Goal: Task Accomplishment & Management: Use online tool/utility

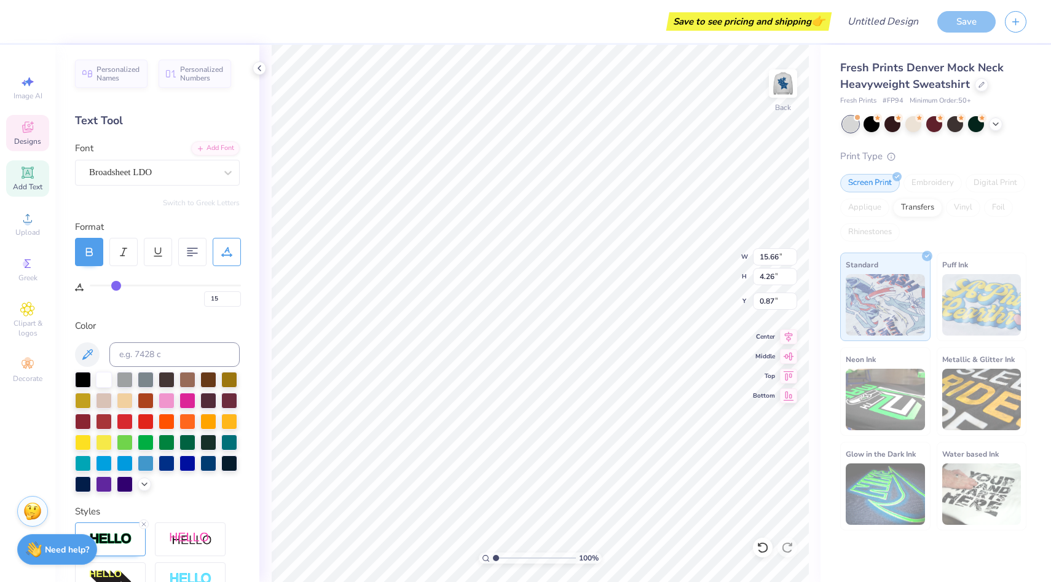
scroll to position [27, 0]
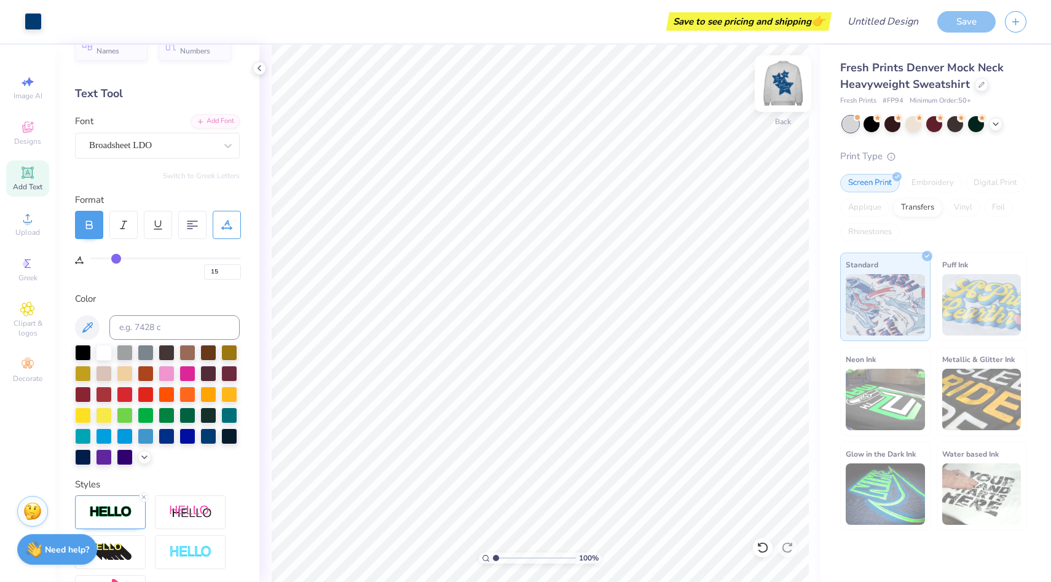
click at [783, 89] on img at bounding box center [782, 83] width 49 height 49
click at [782, 95] on img at bounding box center [782, 83] width 49 height 49
click at [907, 20] on input "Design Title" at bounding box center [867, 21] width 120 height 25
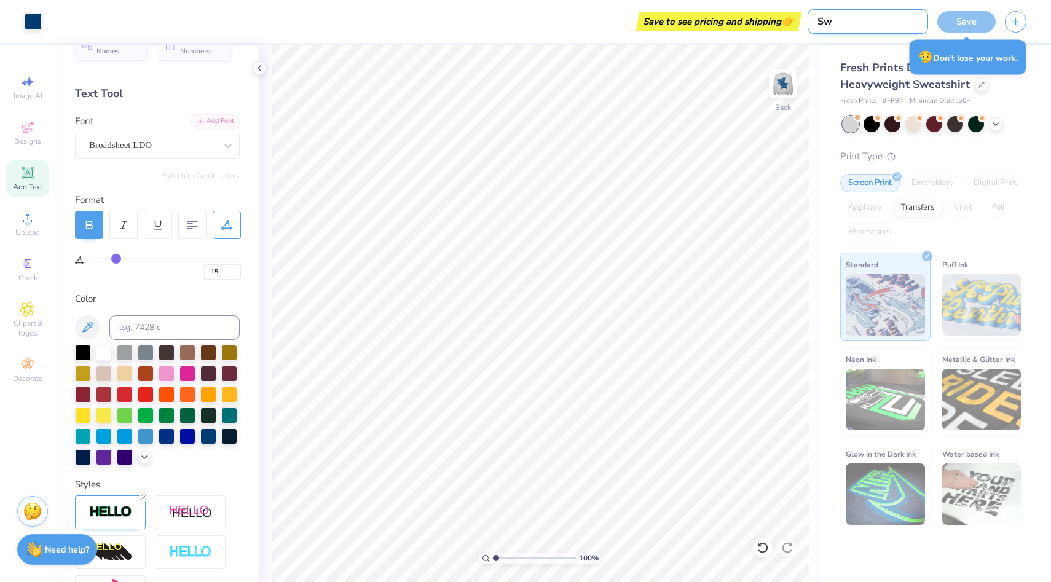
type input "S"
type input "AXO sweatshirt"
click at [1017, 92] on div "Fresh Prints Denver Mock Neck Heavyweight Sweatshirt" at bounding box center [933, 76] width 186 height 33
click at [952, 28] on div "Save" at bounding box center [966, 22] width 58 height 22
click at [954, 23] on div "Save" at bounding box center [966, 22] width 58 height 22
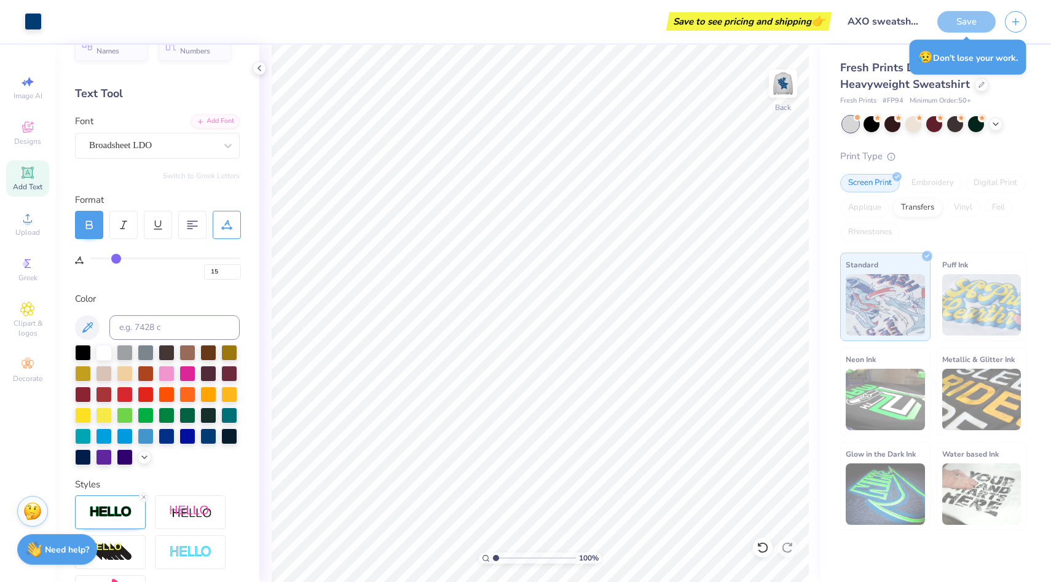
click at [1036, 91] on div "Fresh Prints Denver Mock Neck Heavyweight Sweatshirt Fresh Prints # FP94 Minimu…" at bounding box center [935, 287] width 230 height 485
click at [882, 88] on span "Fresh Prints Denver Mock Neck Heavyweight Sweatshirt" at bounding box center [921, 75] width 163 height 31
click at [812, 166] on div "100 % Back" at bounding box center [539, 313] width 561 height 537
click at [1000, 126] on icon at bounding box center [996, 123] width 10 height 10
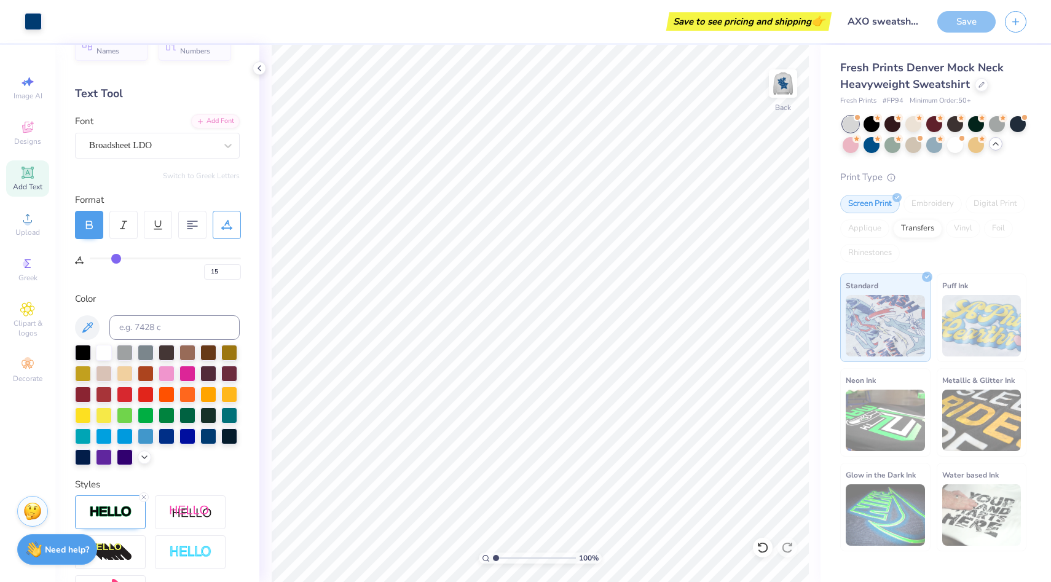
click at [995, 143] on polyline at bounding box center [995, 144] width 5 height 2
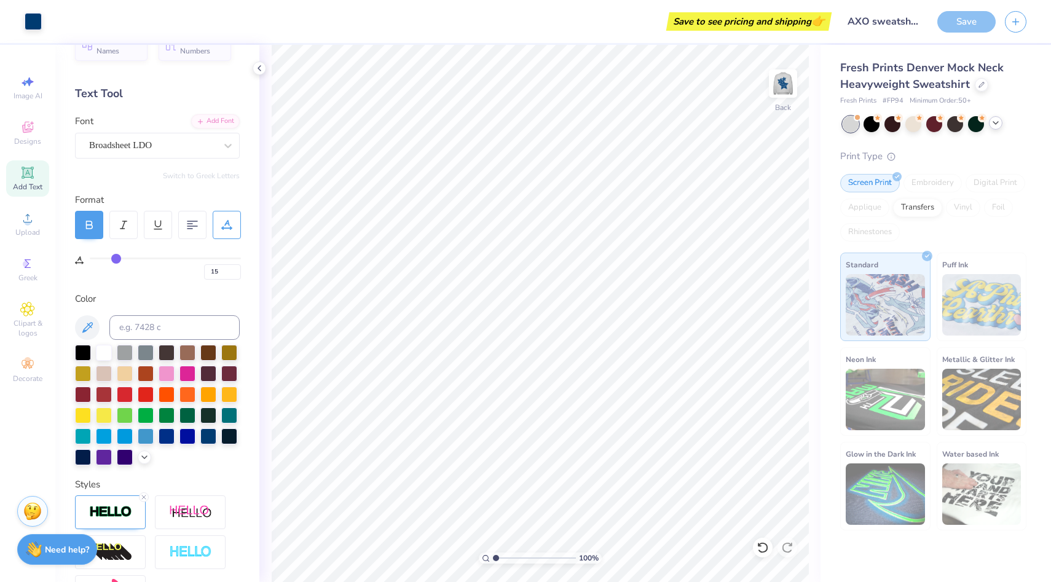
click at [810, 117] on div "100 % Back" at bounding box center [539, 313] width 561 height 537
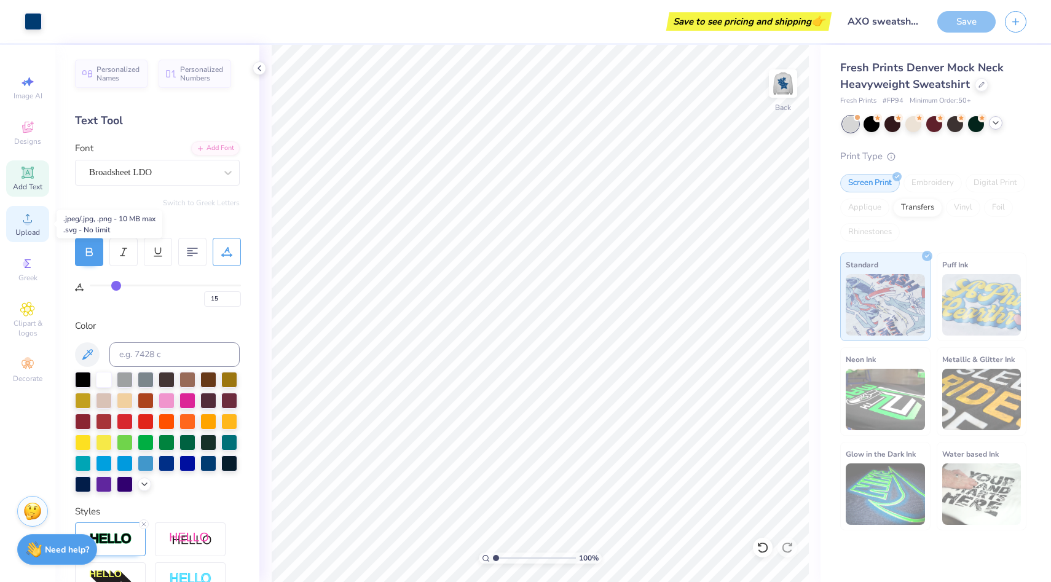
click at [25, 229] on span "Upload" at bounding box center [27, 232] width 25 height 10
click at [259, 68] on polyline at bounding box center [259, 68] width 2 height 5
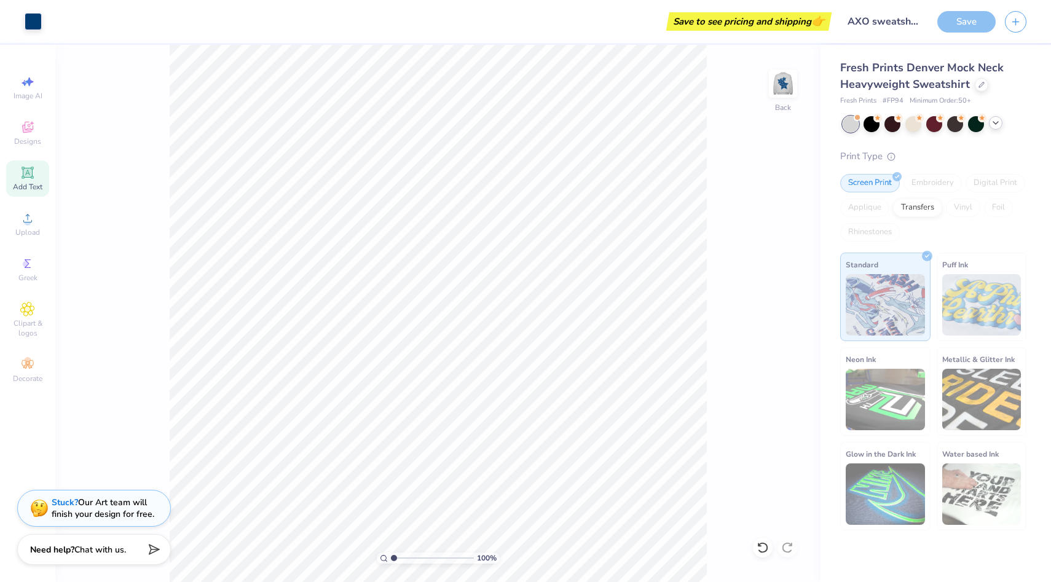
click at [1007, 74] on div "Fresh Prints Denver Mock Neck Heavyweight Sweatshirt" at bounding box center [933, 76] width 186 height 33
click at [979, 84] on icon at bounding box center [981, 83] width 5 height 5
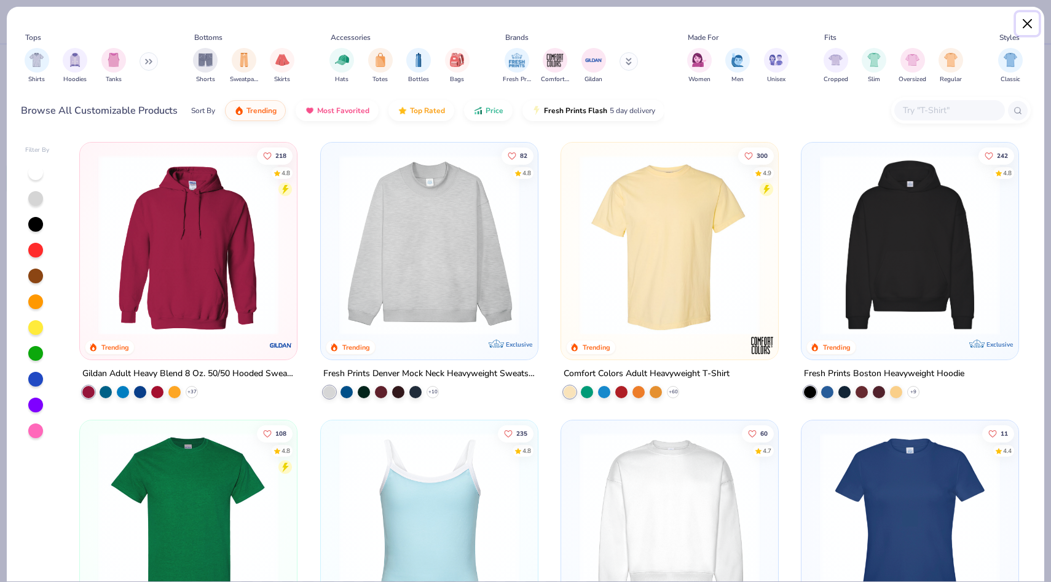
click at [1022, 23] on button "Close" at bounding box center [1027, 23] width 23 height 23
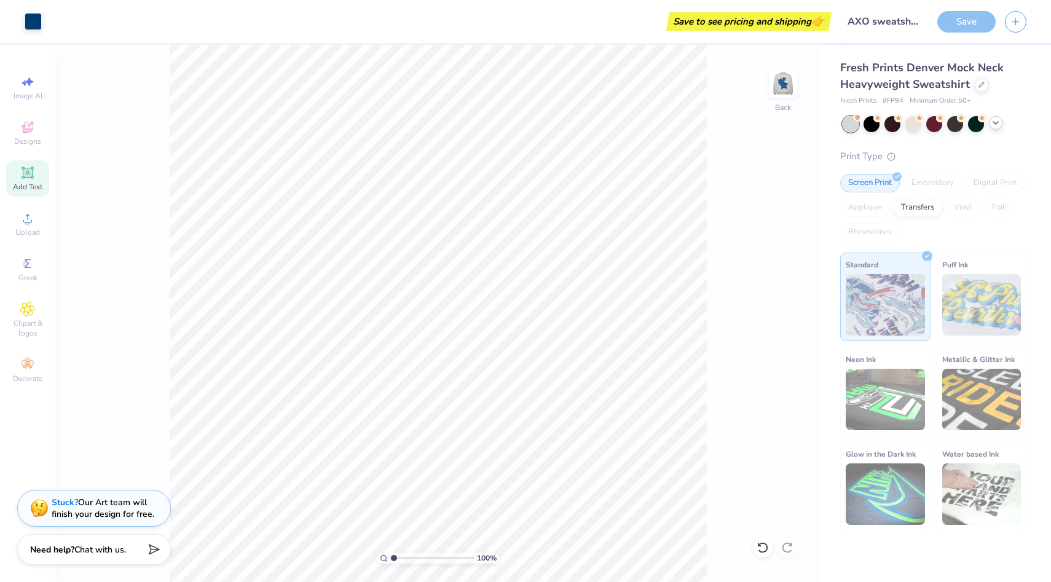
click at [1045, 98] on div "Fresh Prints Denver Mock Neck Heavyweight Sweatshirt Fresh Prints # FP94 Minimu…" at bounding box center [935, 287] width 230 height 485
type input "1.4"
type textarea "x"
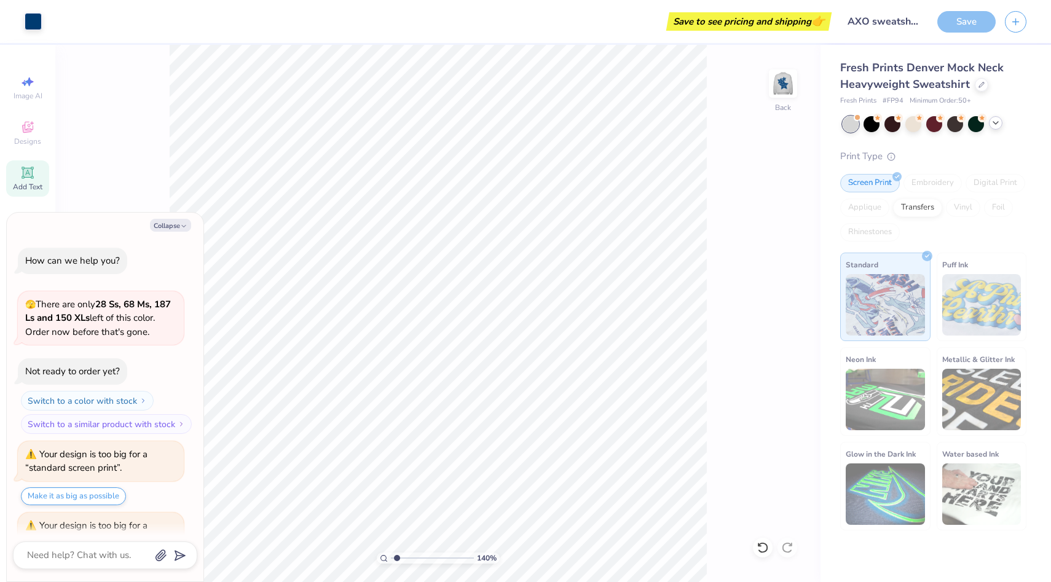
scroll to position [125, 0]
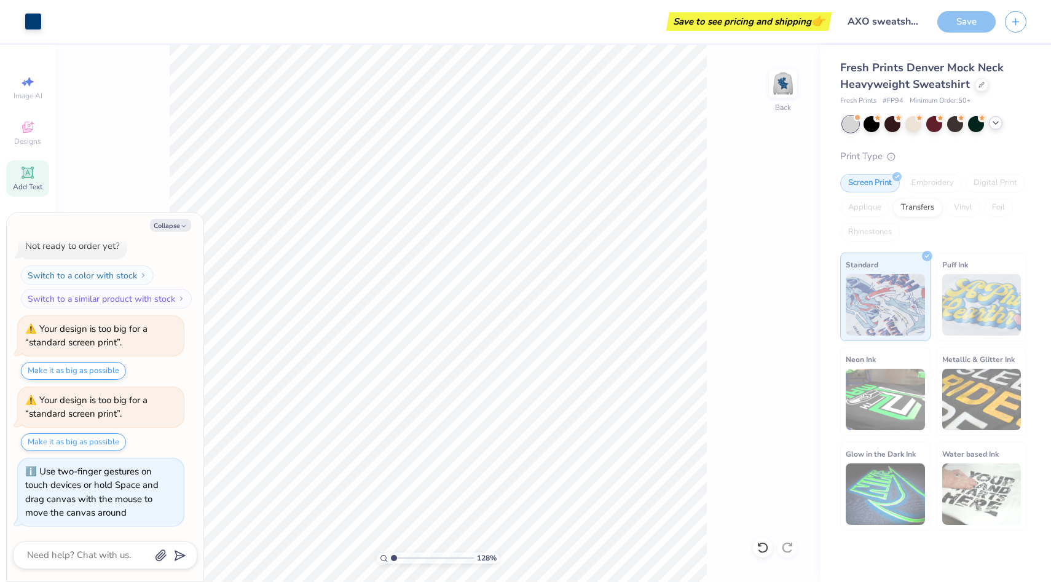
type input "1"
drag, startPoint x: 396, startPoint y: 559, endPoint x: 364, endPoint y: 575, distance: 36.5
click at [391, 563] on input "range" at bounding box center [432, 557] width 83 height 11
click at [81, 439] on button "Make it as big as possible" at bounding box center [73, 442] width 105 height 18
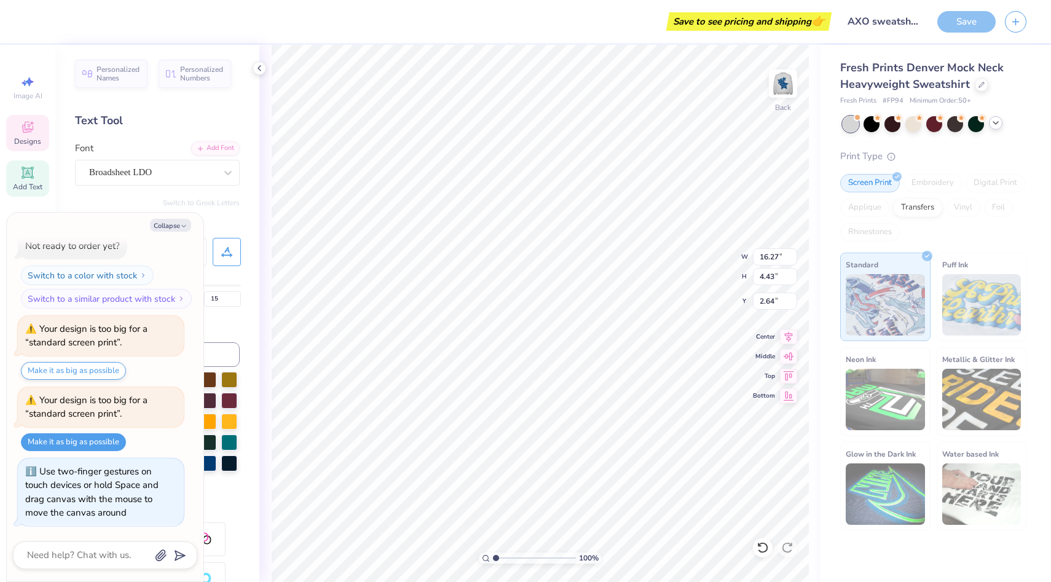
click at [124, 406] on div "Your design is too big for a “standard screen print”." at bounding box center [100, 407] width 151 height 28
type textarea "x"
type input "0.79"
click at [56, 557] on textarea at bounding box center [88, 555] width 125 height 17
type textarea "x"
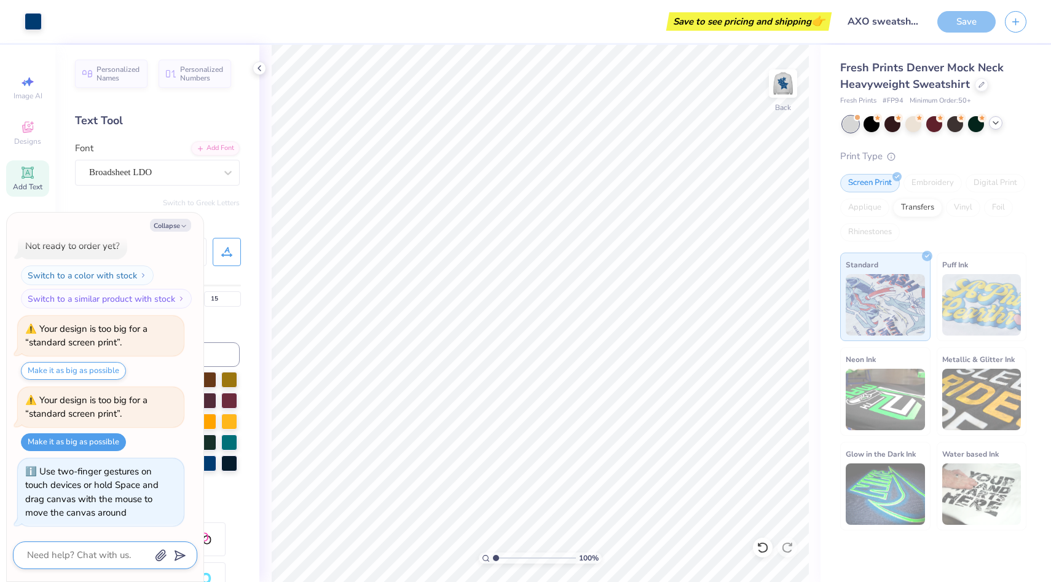
type textarea "h"
type textarea "x"
type textarea "hw"
type textarea "x"
type textarea "hwo"
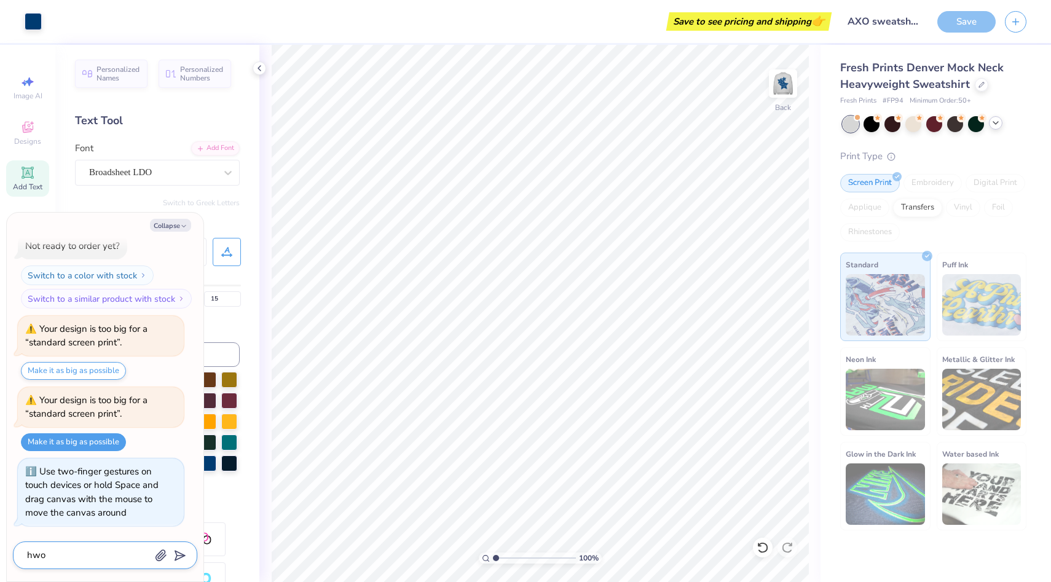
type textarea "x"
type textarea "hw"
type textarea "x"
type textarea "h"
type textarea "x"
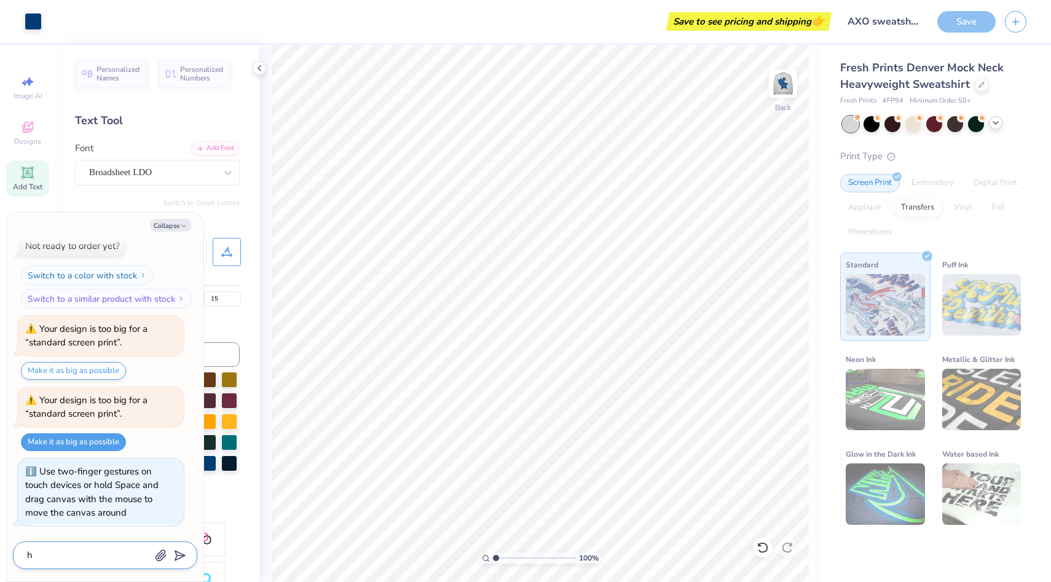
type textarea "ho"
type textarea "x"
type textarea "how"
type textarea "x"
type textarea "how"
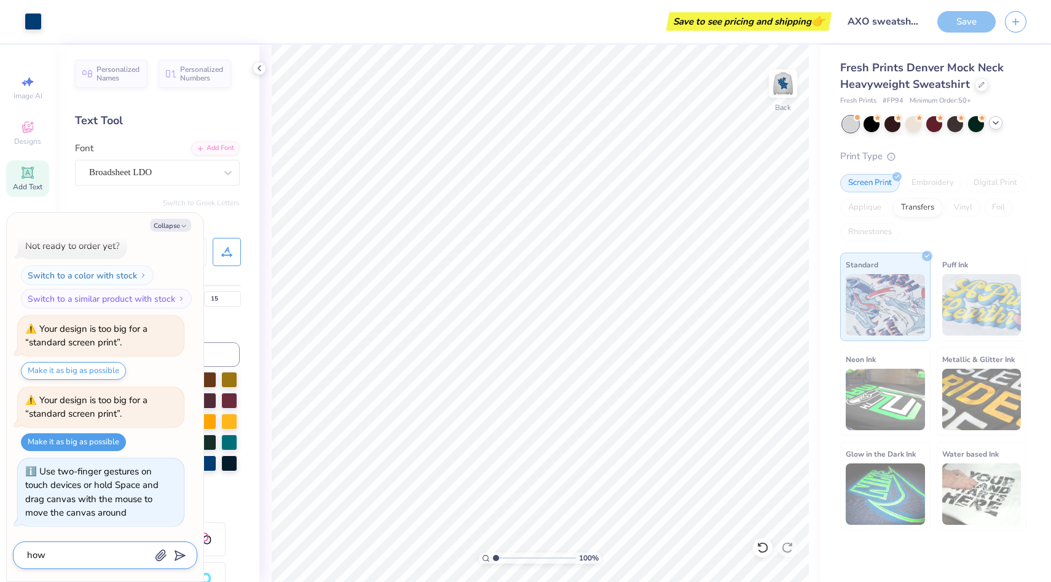
type textarea "x"
type textarea "how d"
type textarea "x"
type textarea "how do"
type textarea "x"
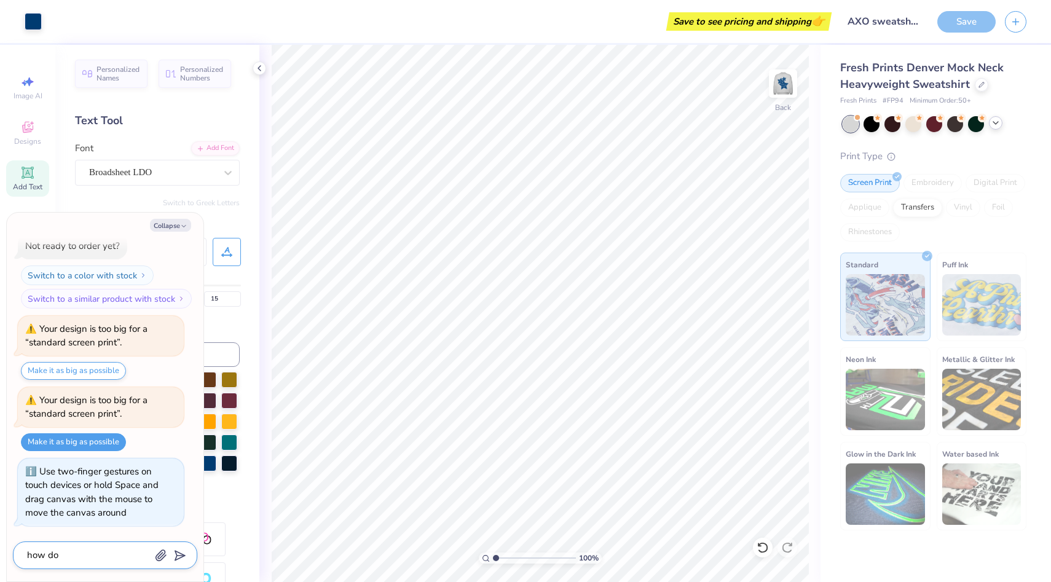
type textarea "how do"
type textarea "x"
type textarea "how do i"
type textarea "x"
type textarea "how do i"
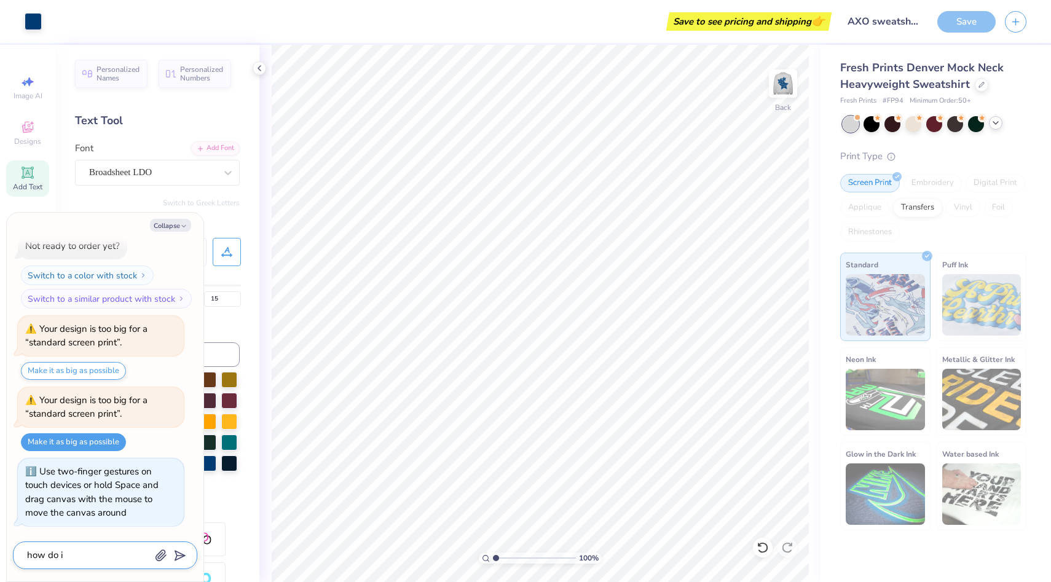
type textarea "x"
type textarea "how do i o"
type textarea "x"
type textarea "how do i or"
type textarea "x"
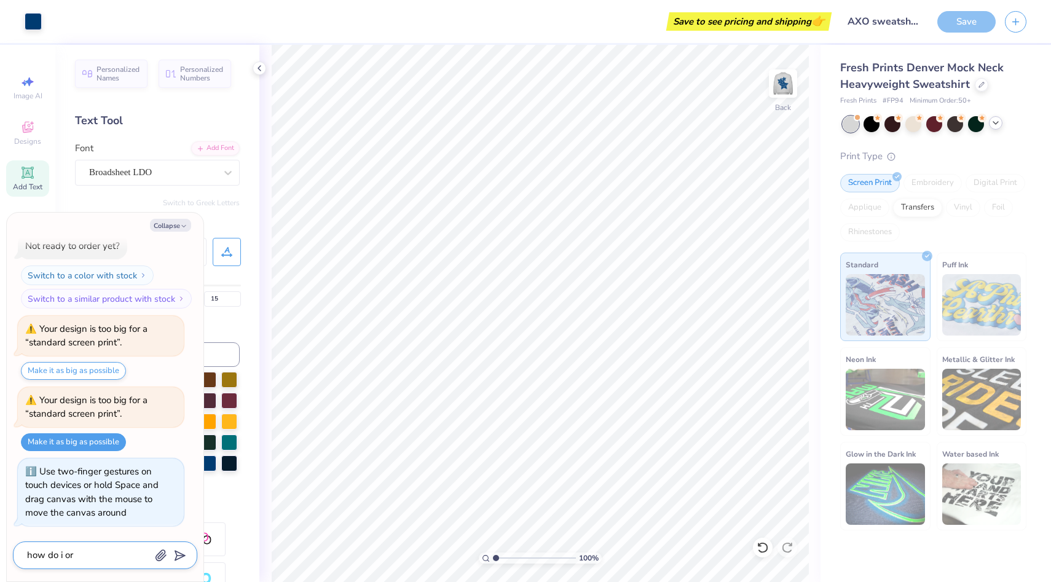
type textarea "how do i ord"
type textarea "x"
type textarea "how do i orde"
type textarea "x"
type textarea "how do i order"
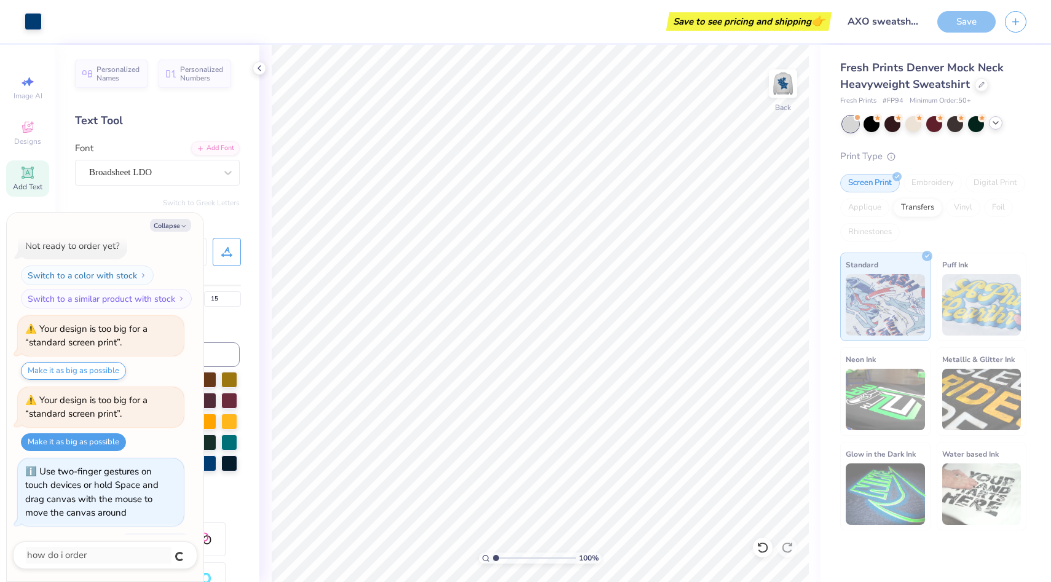
scroll to position [159, 0]
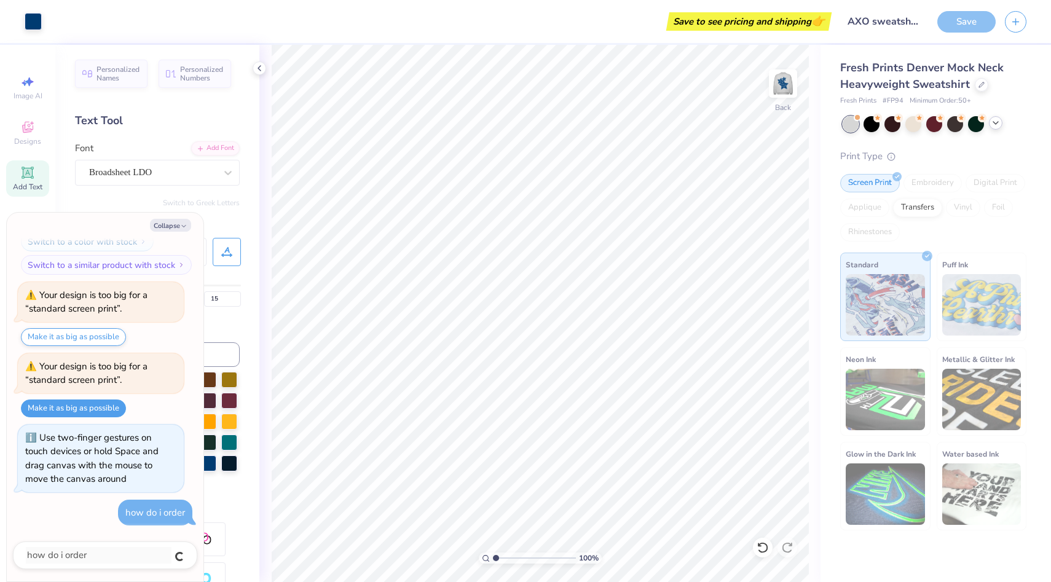
type textarea "x"
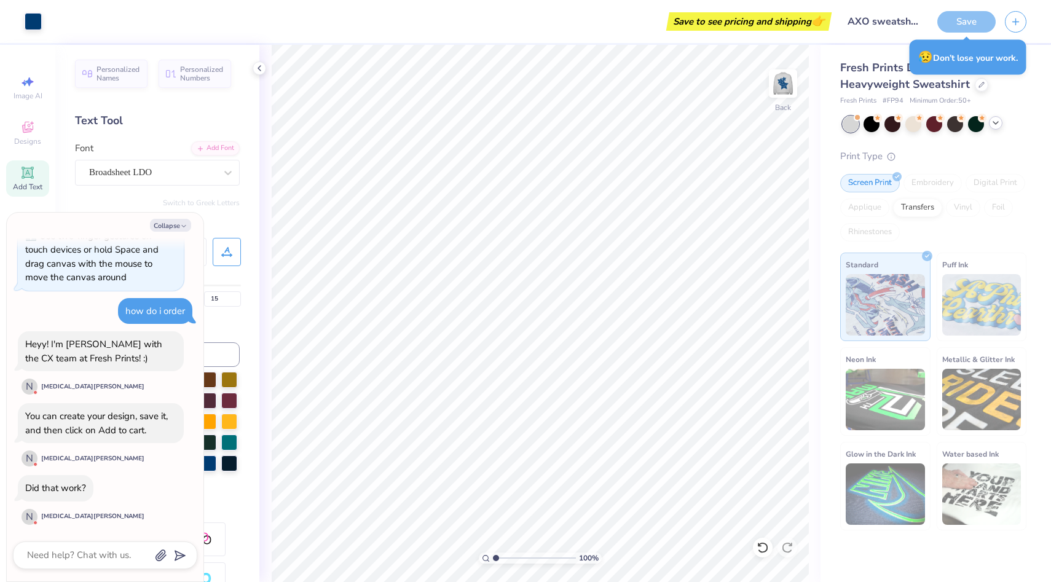
type textarea "x"
